Goal: Transaction & Acquisition: Purchase product/service

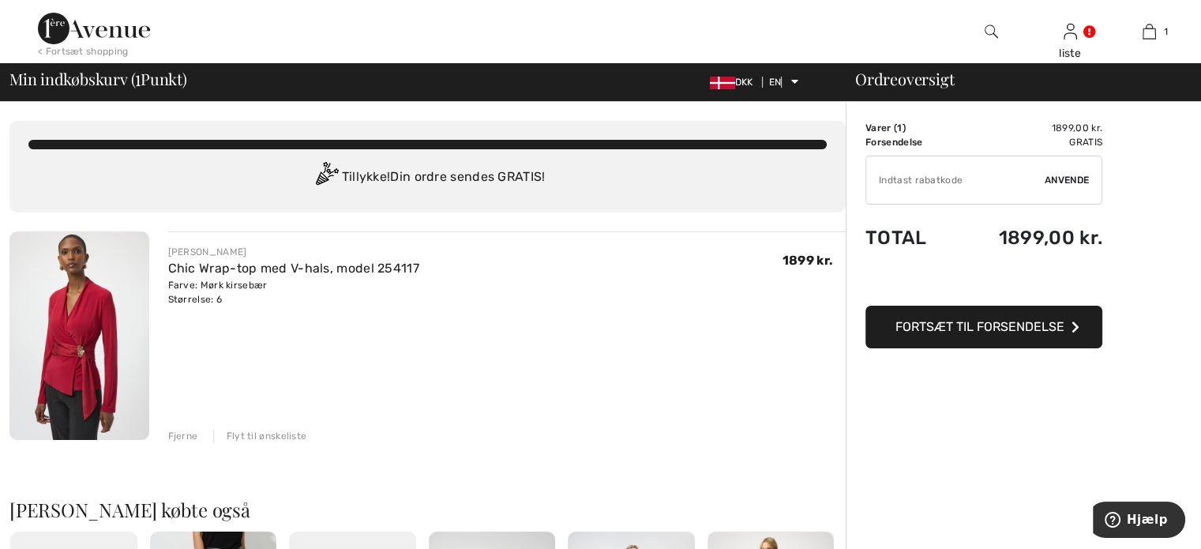
click at [973, 328] on font "Fortsæt til forsendelse" at bounding box center [979, 326] width 169 height 15
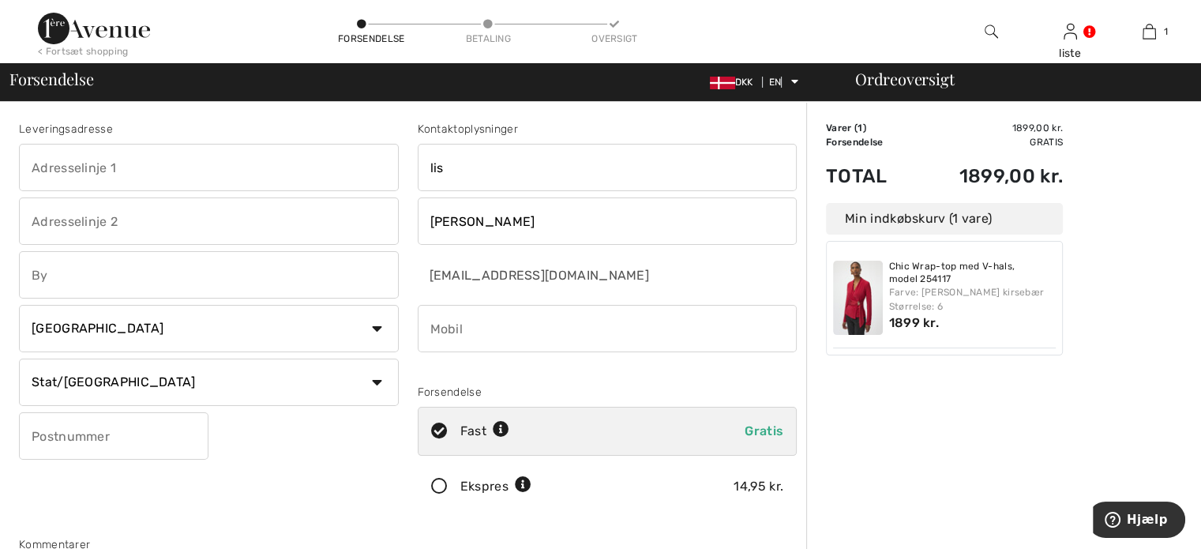
click at [196, 167] on input "text" at bounding box center [209, 167] width 380 height 47
type input "[STREET_ADDRESS]"
type input "Ferritslev"
select select "DK"
type input "5863"
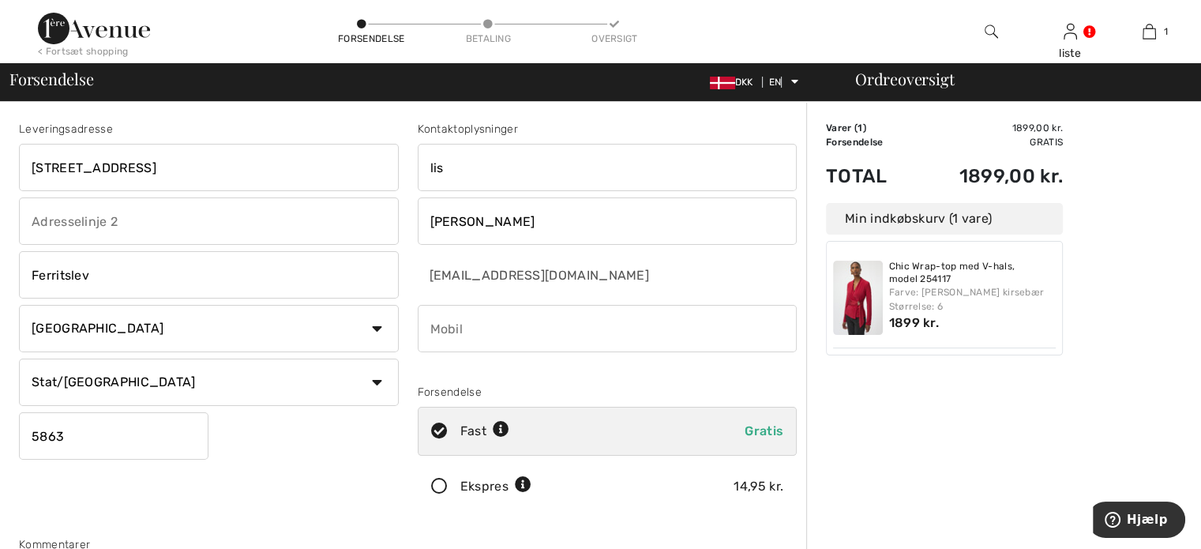
type input "26196181"
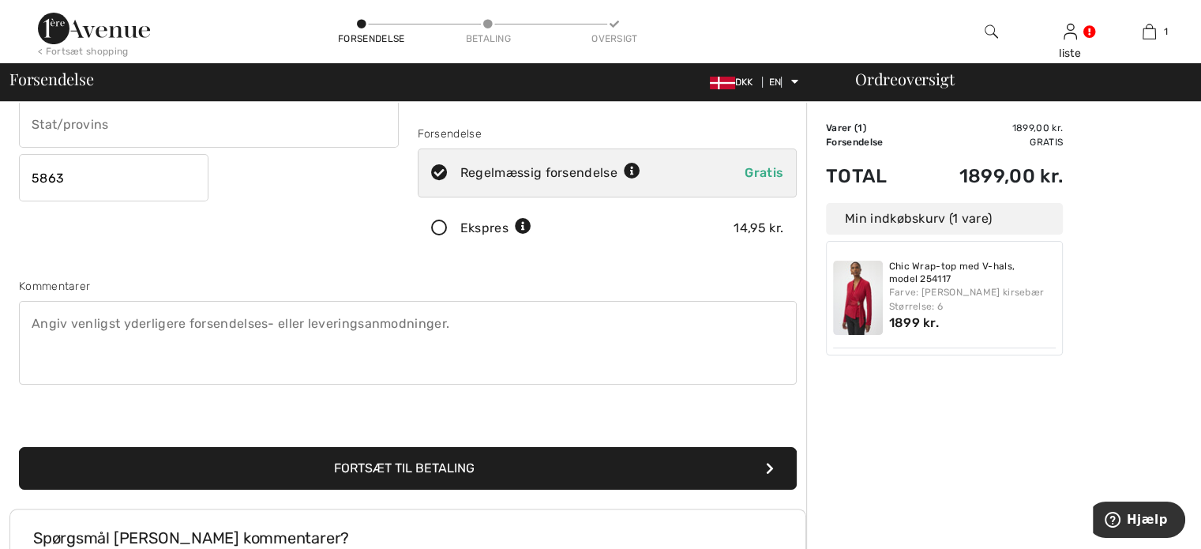
scroll to position [316, 0]
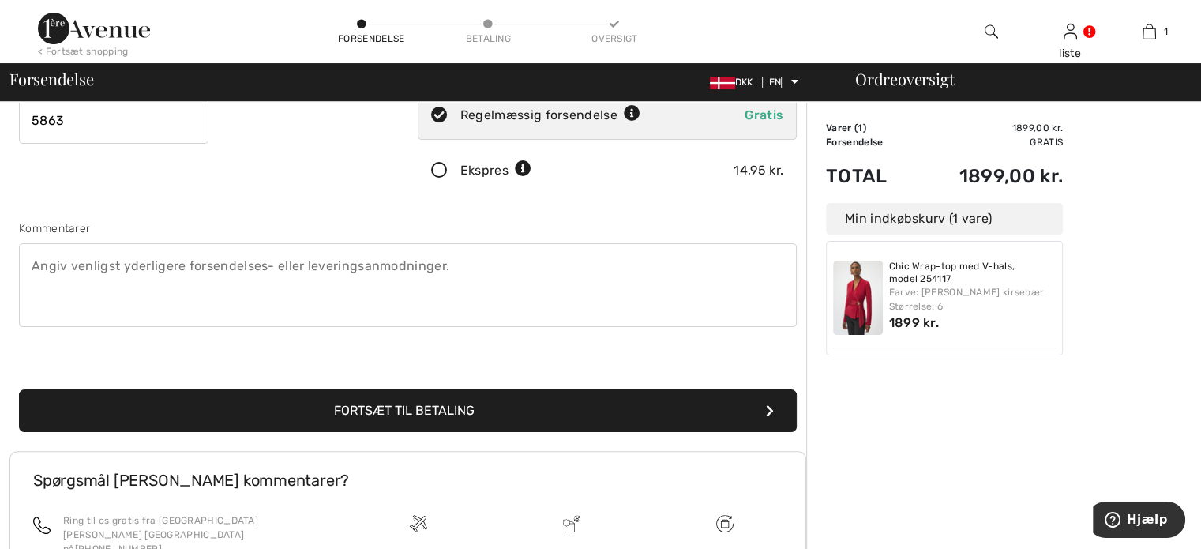
click at [423, 407] on font "Fortsæt til betaling" at bounding box center [404, 410] width 141 height 15
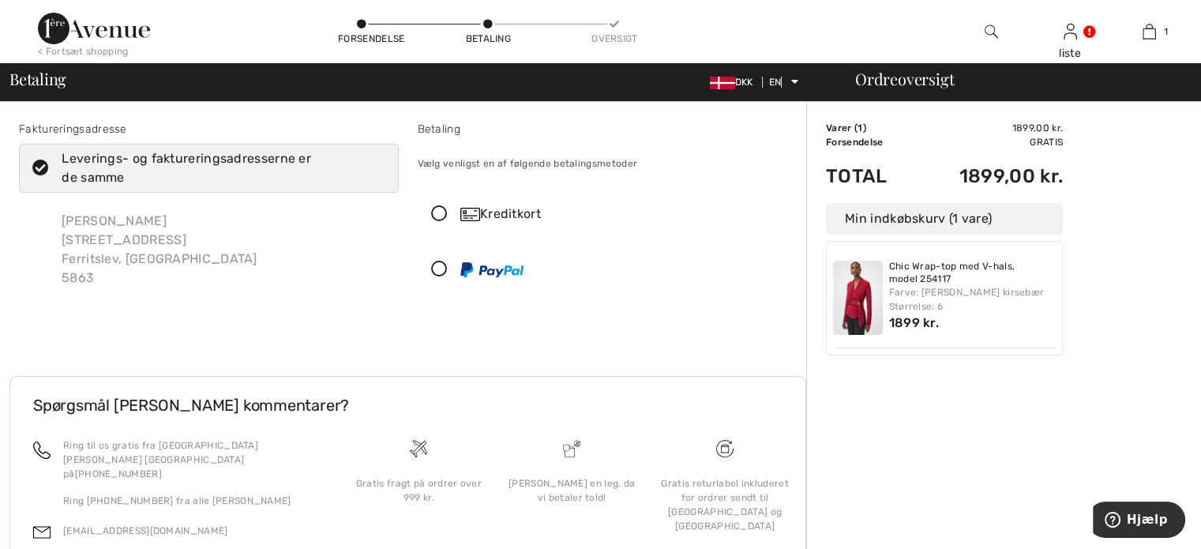
click at [437, 212] on icon at bounding box center [439, 214] width 42 height 17
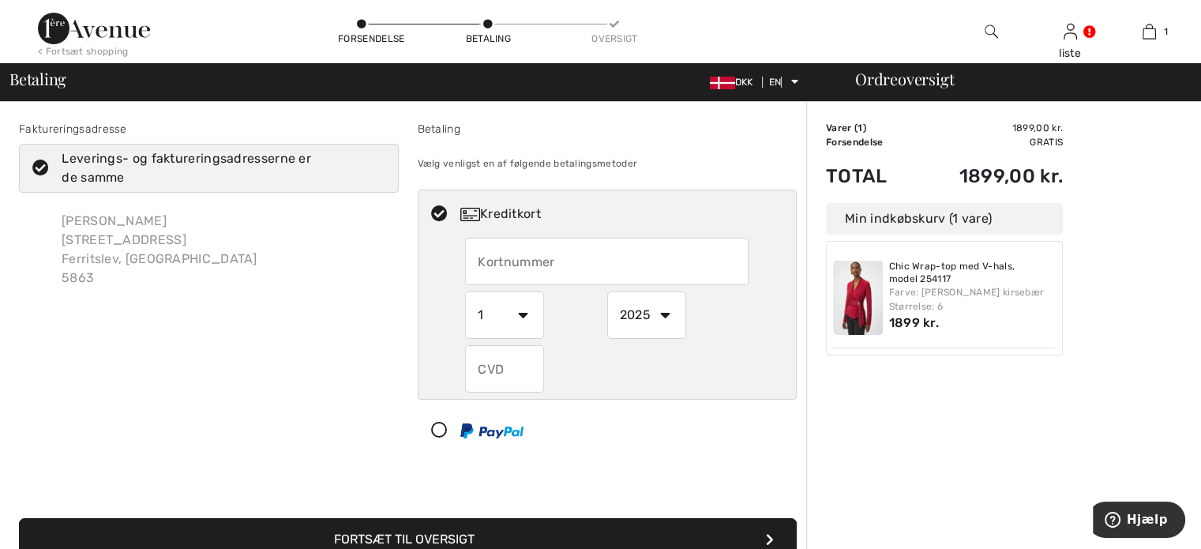
click at [483, 254] on input "text" at bounding box center [606, 261] width 283 height 47
type input "4571469224585883"
click at [525, 318] on select "1 2 3 4 5 6 7 8 9 10 11 12" at bounding box center [504, 314] width 79 height 47
select select "5"
click at [465, 291] on select "1 2 3 4 5 6 7 8 9 10 11 12" at bounding box center [504, 314] width 79 height 47
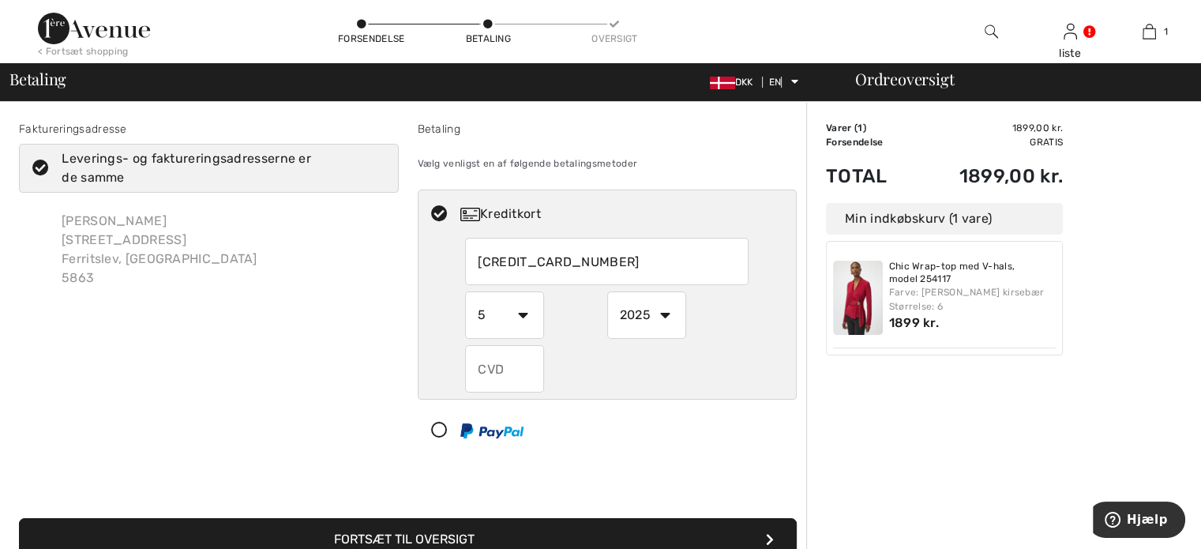
click at [658, 307] on select "2025 2026 2027 2028 2029 2030 2031 2032 2033 2034 2035" at bounding box center [646, 314] width 79 height 47
select select "2028"
click at [607, 291] on select "2025 2026 2027 2028 2029 2030 2031 2032 2033 2034 2035" at bounding box center [646, 314] width 79 height 47
click at [497, 369] on input "text" at bounding box center [504, 368] width 79 height 47
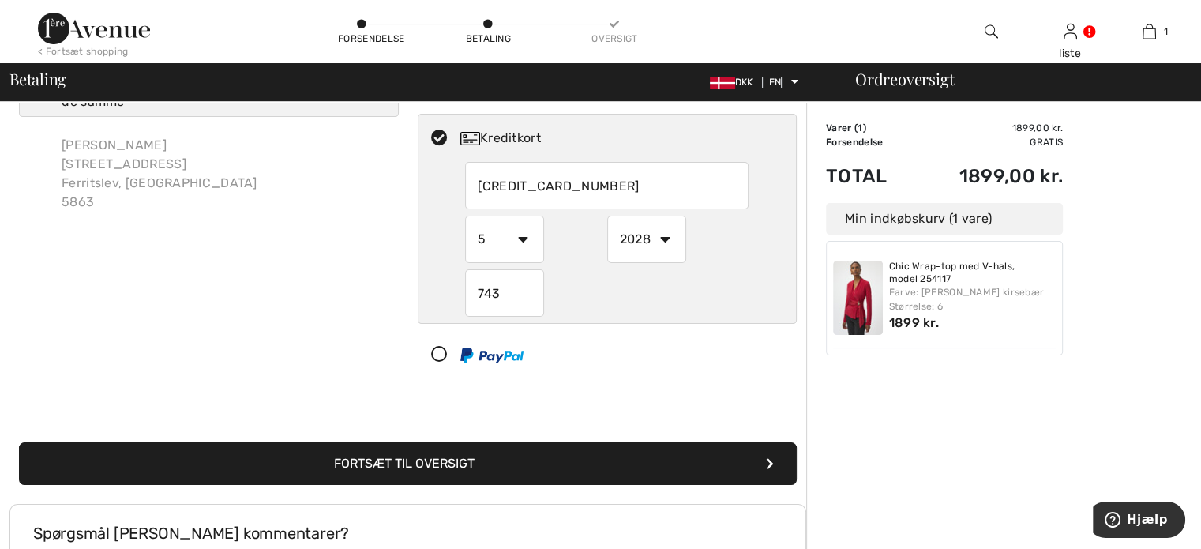
scroll to position [79, 0]
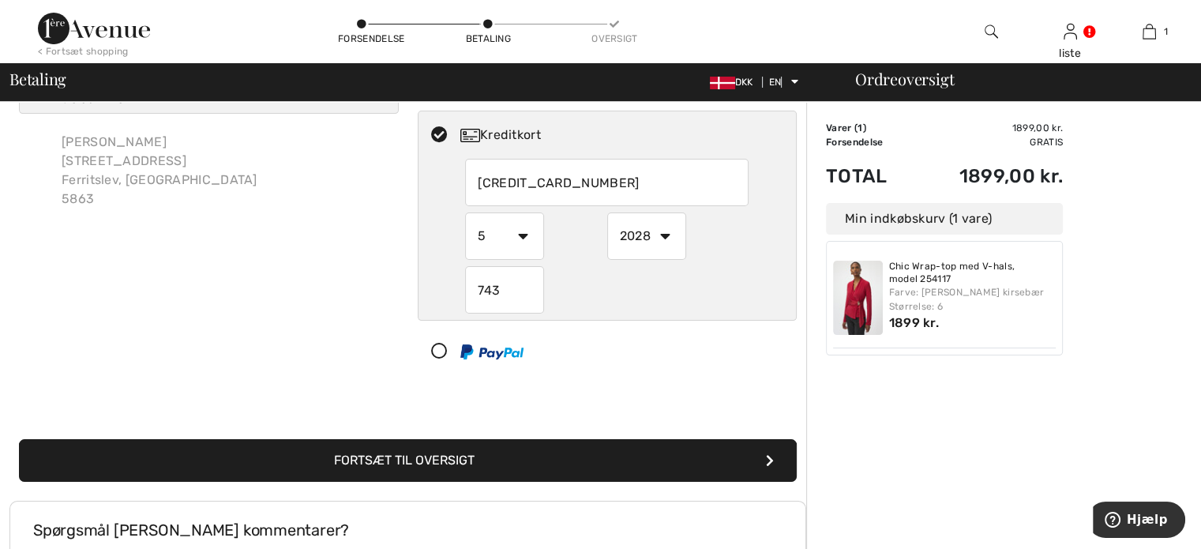
type input "743"
click at [449, 455] on font "Fortsæt til oversigt" at bounding box center [404, 459] width 141 height 15
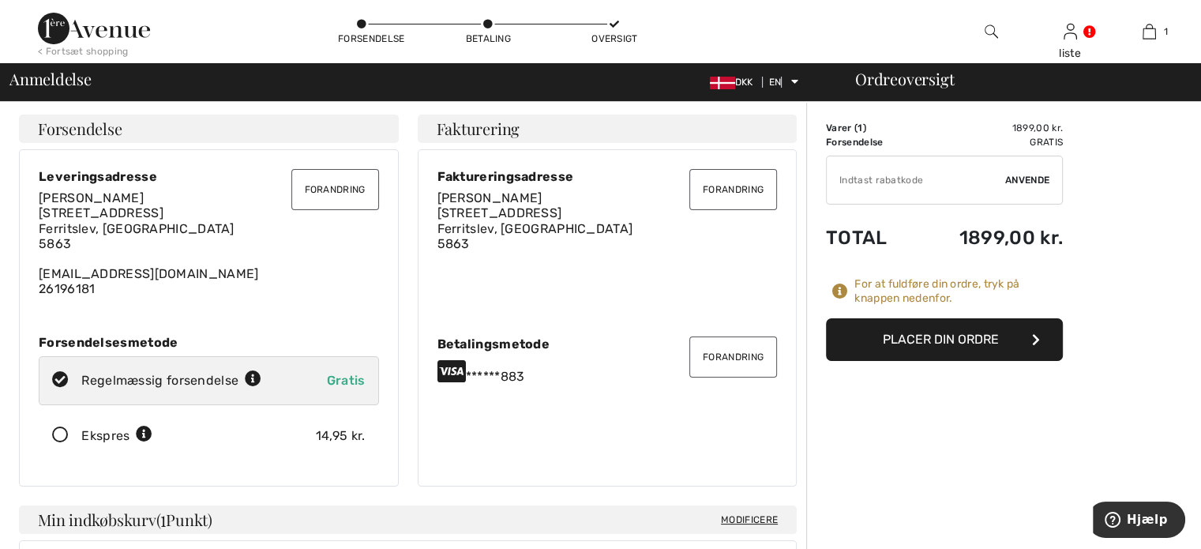
click at [940, 334] on font "Placer din ordre" at bounding box center [941, 339] width 116 height 15
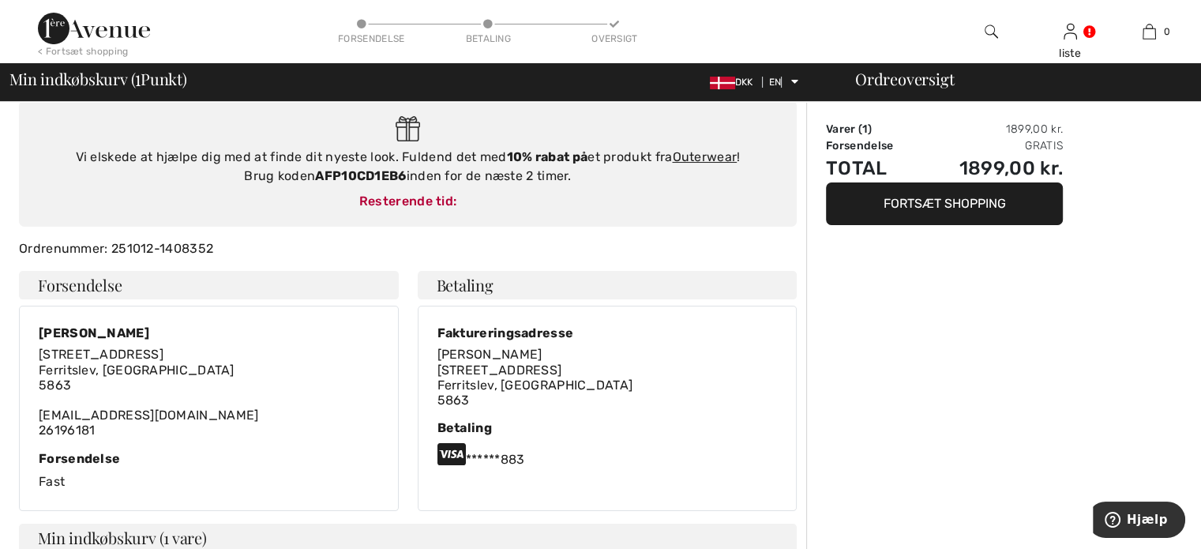
scroll to position [158, 0]
